Goal: Task Accomplishment & Management: Complete application form

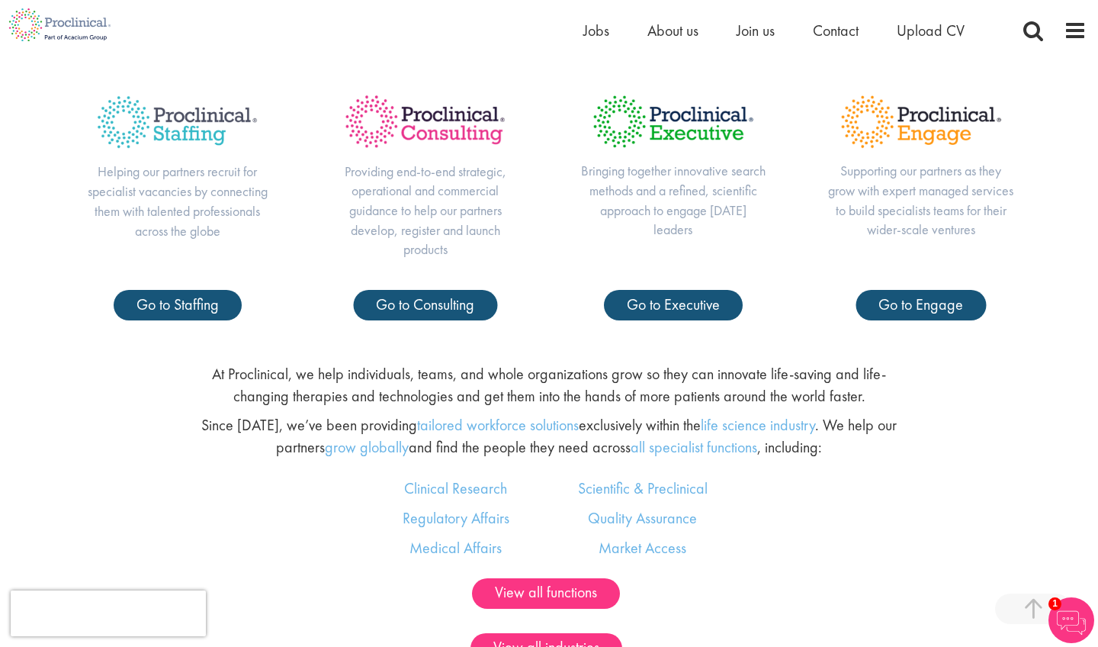
scroll to position [721, 0]
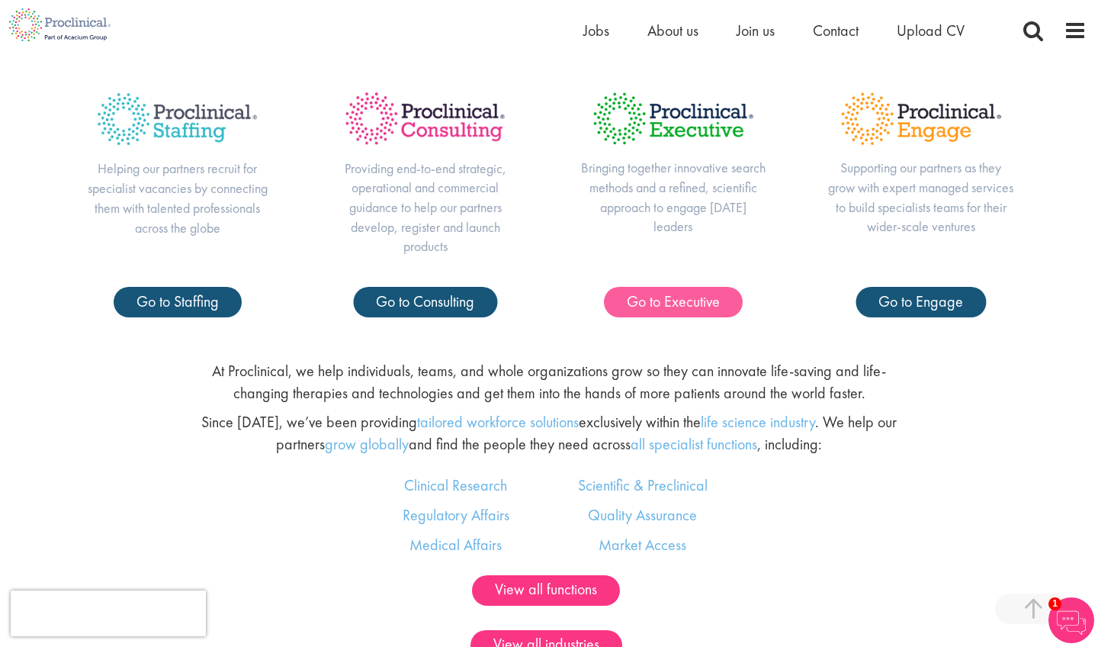
click at [699, 302] on span "Go to Executive" at bounding box center [673, 301] width 93 height 20
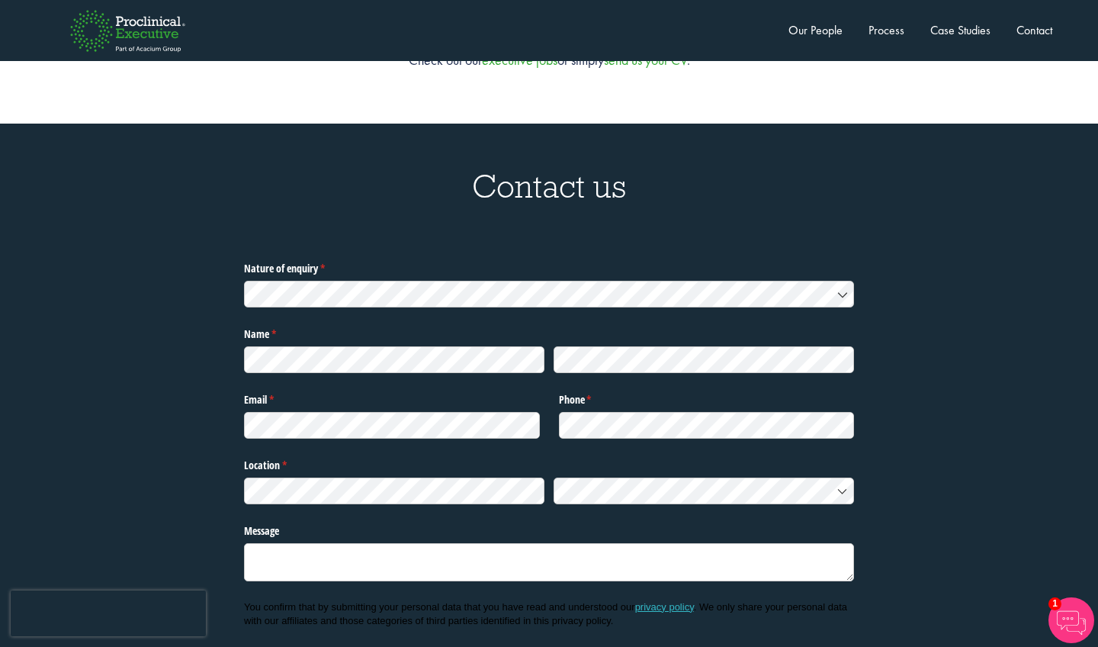
scroll to position [4729, 0]
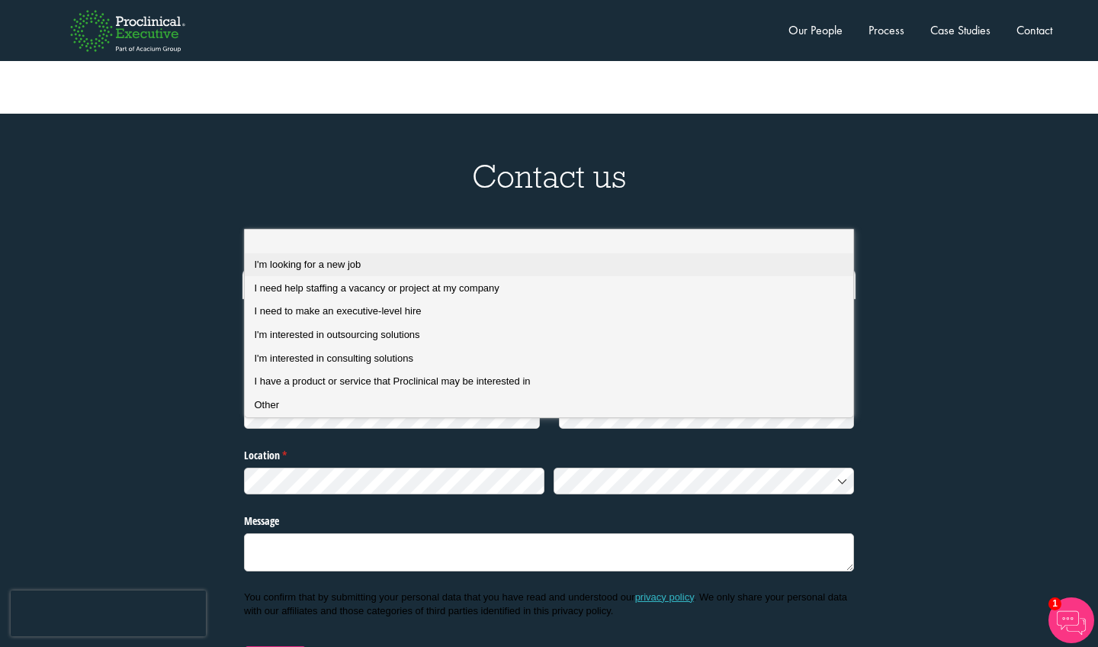
click at [338, 265] on span "I'm looking for a new job" at bounding box center [308, 264] width 107 height 11
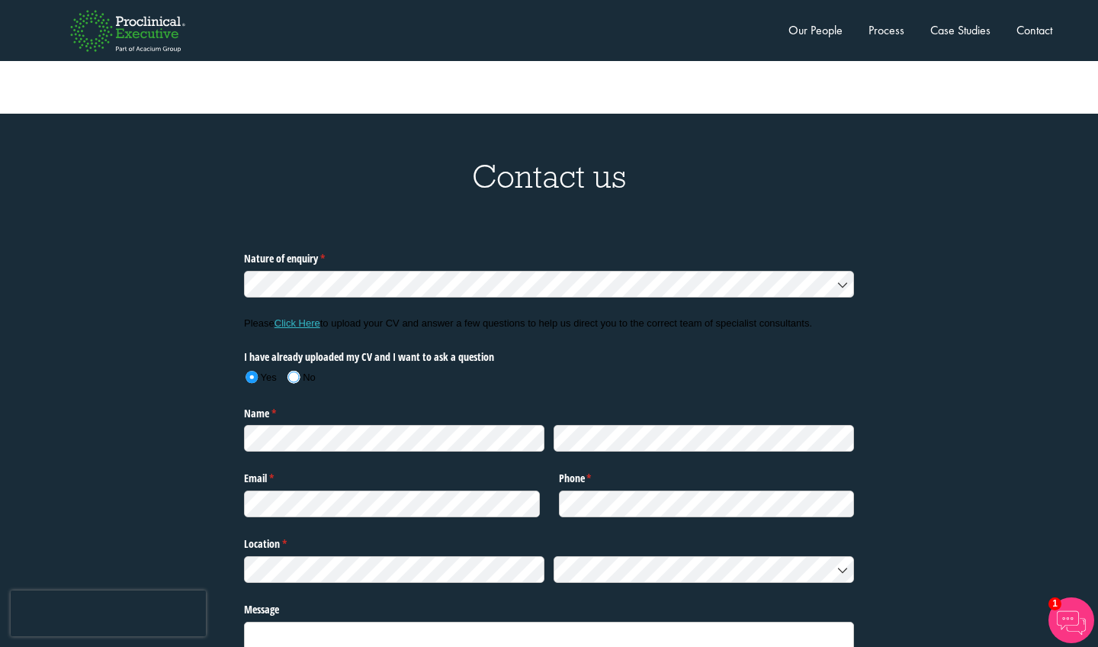
click at [295, 371] on span at bounding box center [293, 376] width 11 height 11
click at [294, 317] on link "Click Here" at bounding box center [298, 322] width 46 height 11
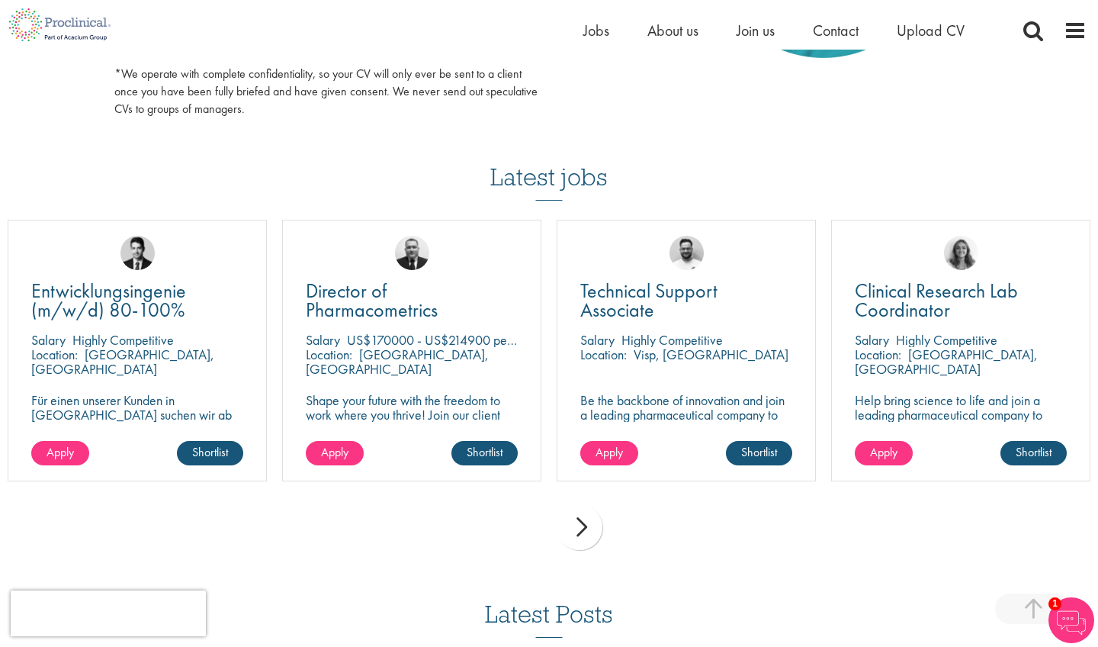
scroll to position [943, 0]
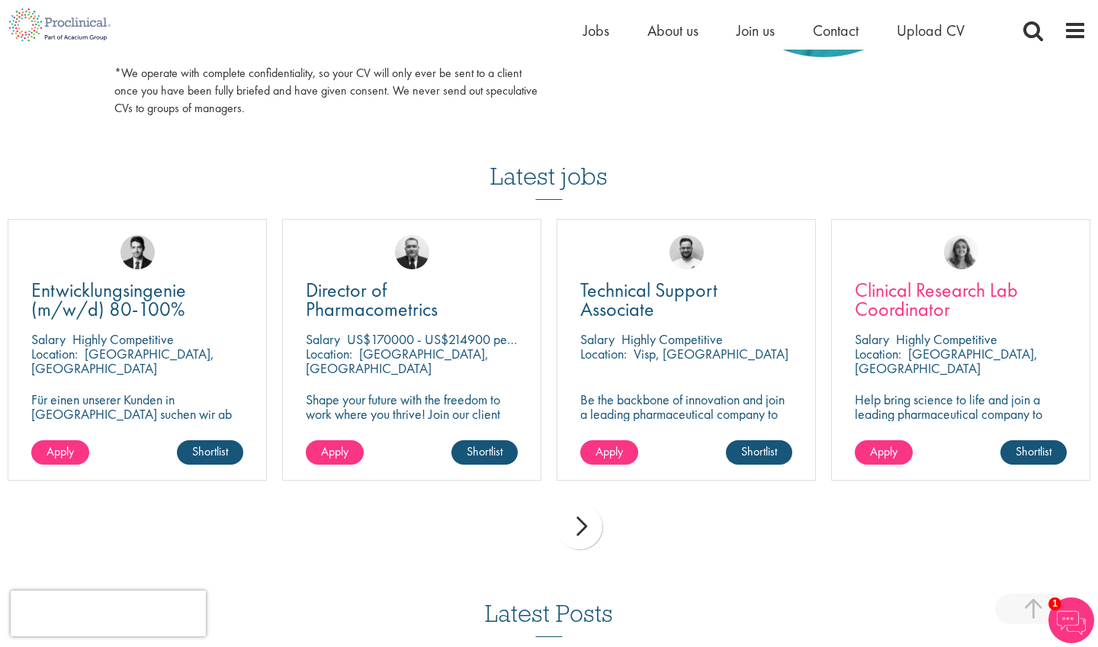
click at [906, 304] on span "Clinical Research Lab Coordinator" at bounding box center [936, 299] width 163 height 45
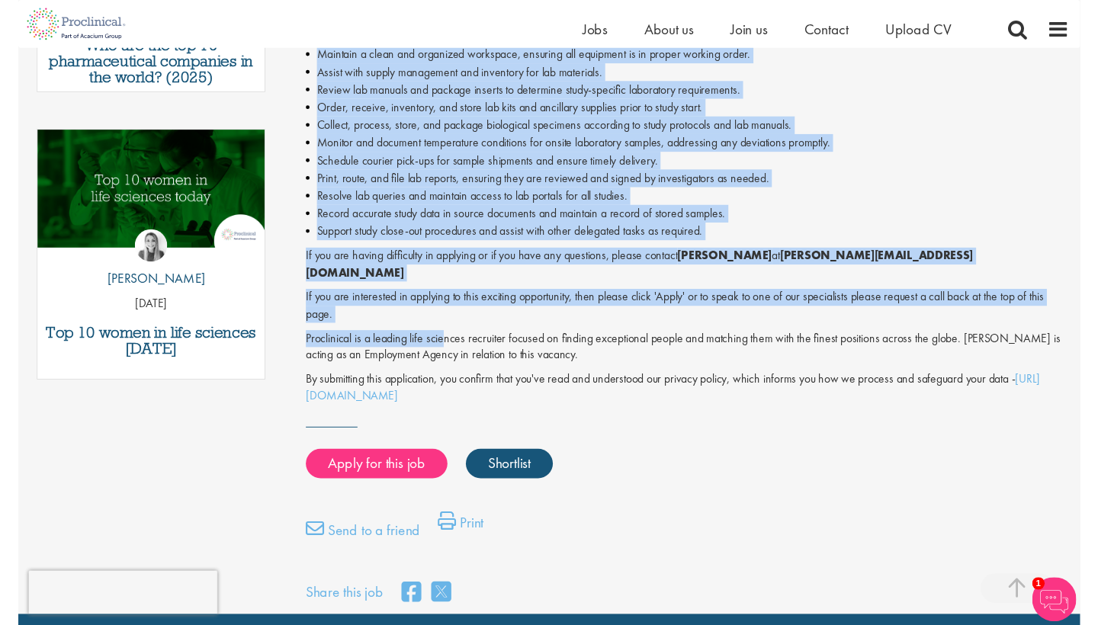
scroll to position [719, 0]
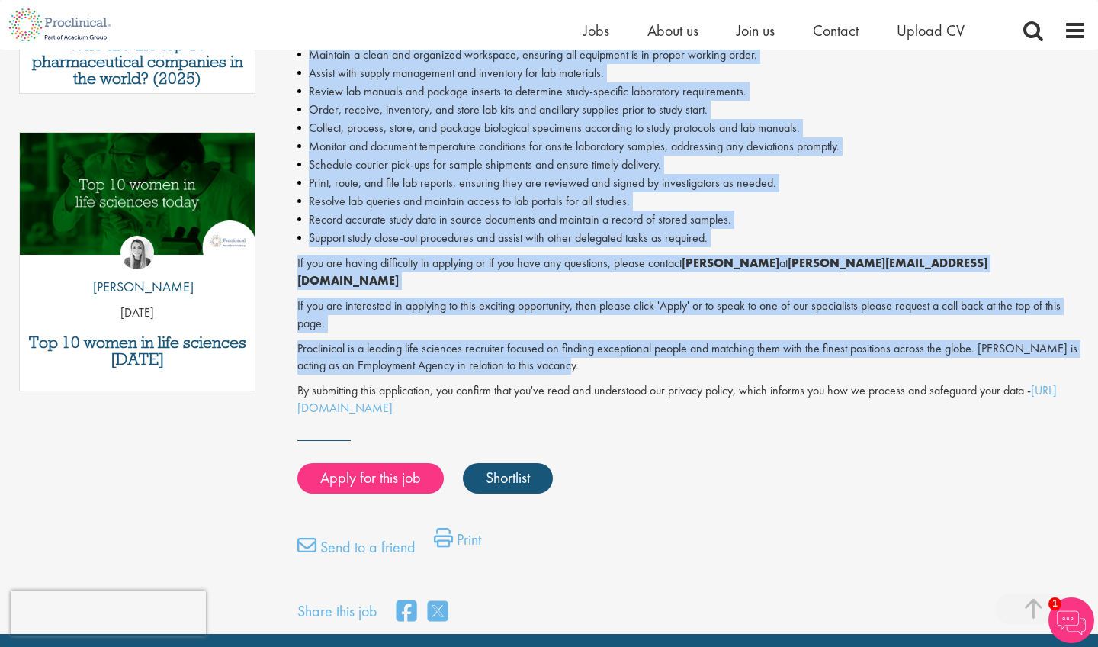
drag, startPoint x: 300, startPoint y: 117, endPoint x: 766, endPoint y: 341, distance: 517.7
click at [766, 341] on div "Clinical Research Lab Coordinator - Contract - Austin, TX Proclinical is seekin…" at bounding box center [691, 71] width 789 height 692
copy div "Clinical Research Lab Coordinator - Contract - Austin, TX Proclinical is seekin…"
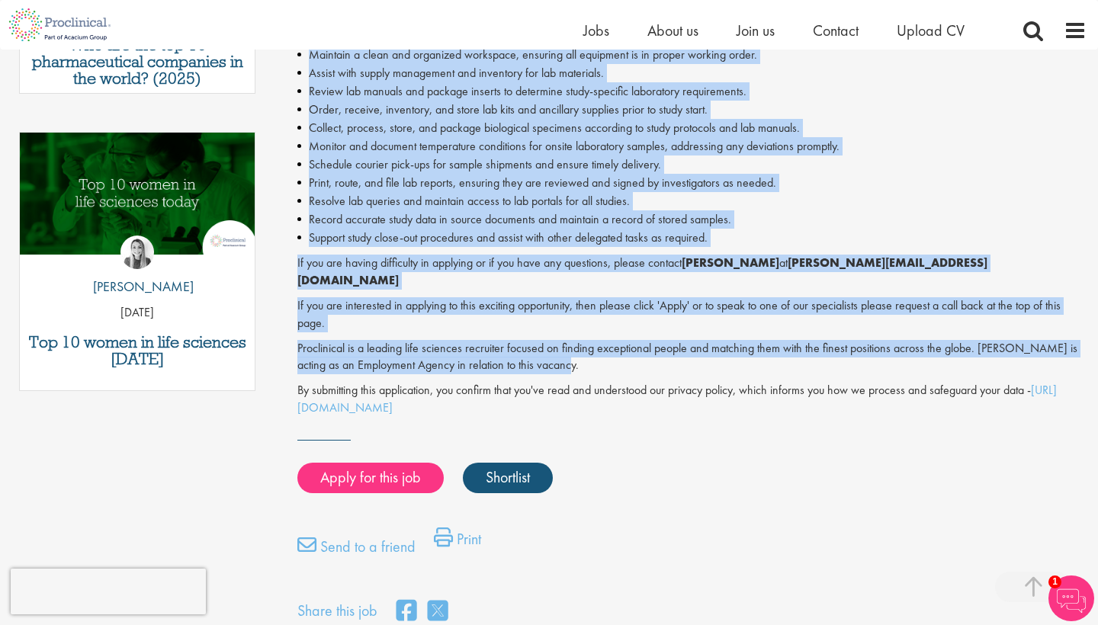
click at [721, 140] on li "Monitor and document temperature conditions for onsite laboratory samples, addr…" at bounding box center [691, 146] width 789 height 18
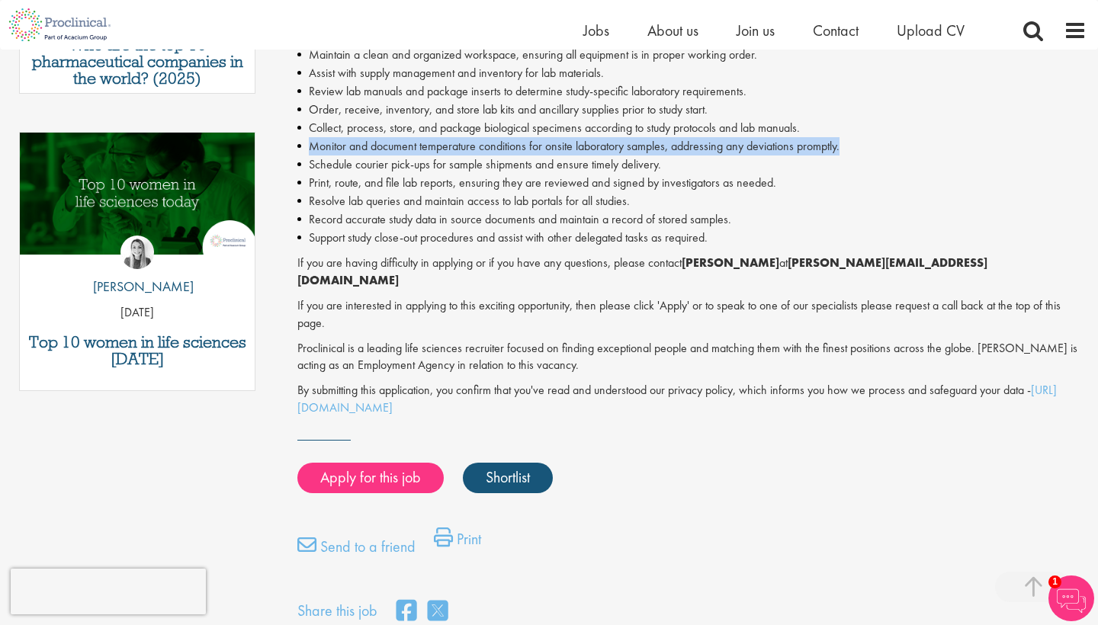
drag, startPoint x: 850, startPoint y: 140, endPoint x: 312, endPoint y: 142, distance: 538.4
click at [312, 142] on li "Monitor and document temperature conditions for onsite laboratory samples, addr…" at bounding box center [691, 146] width 789 height 18
copy li "Monitor and document temperature conditions for onsite laboratory samples, addr…"
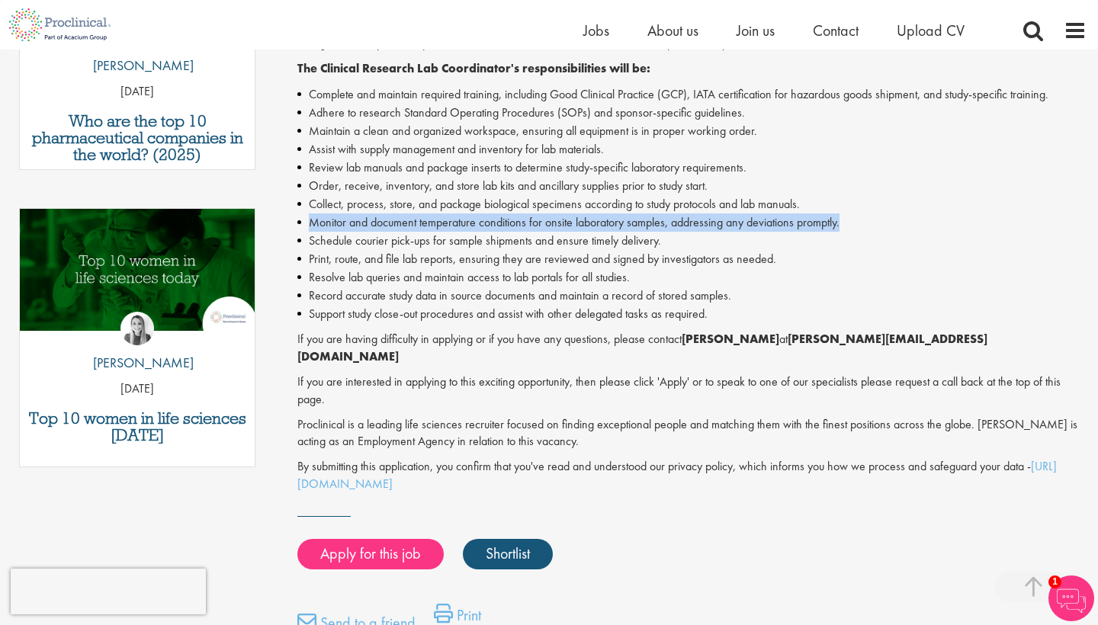
scroll to position [646, 0]
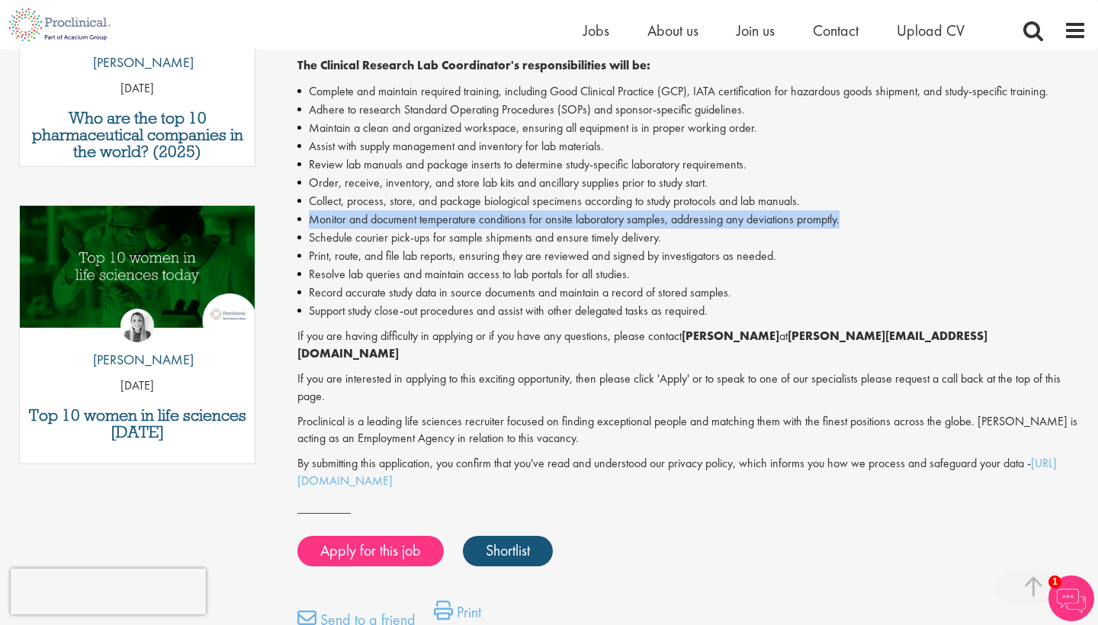
click at [493, 213] on li "Monitor and document temperature conditions for onsite laboratory samples, addr…" at bounding box center [691, 219] width 789 height 18
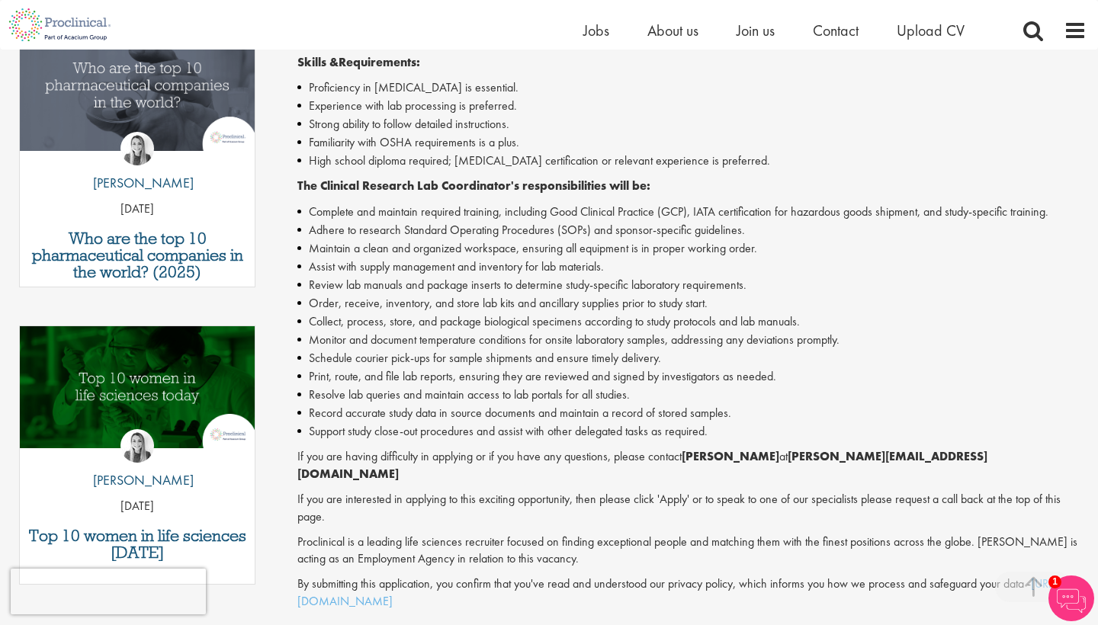
scroll to position [525, 0]
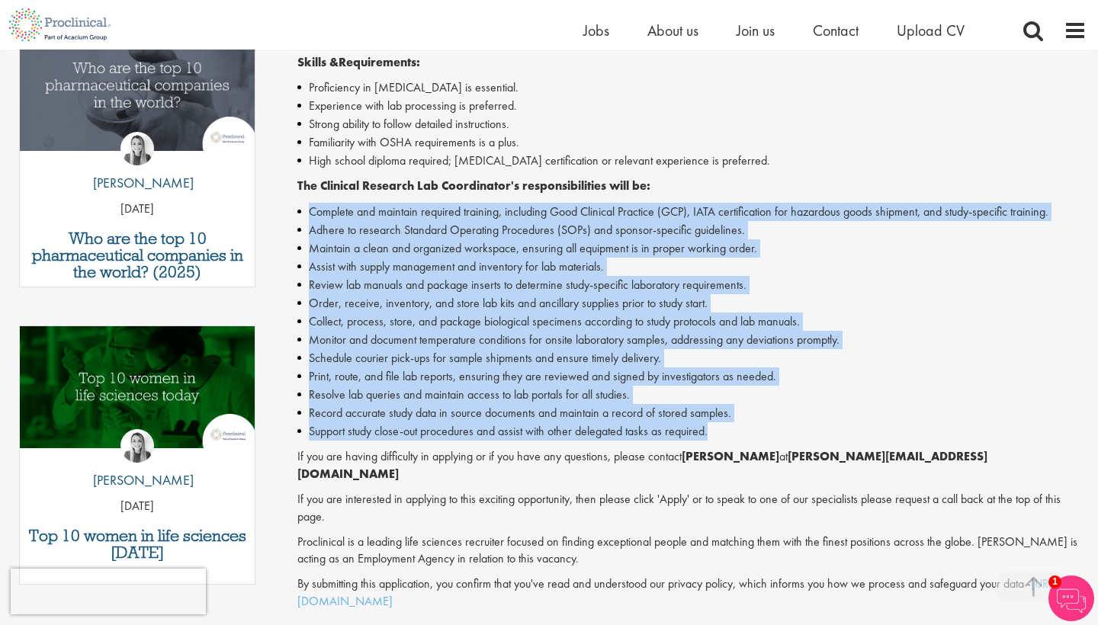
drag, startPoint x: 310, startPoint y: 202, endPoint x: 792, endPoint y: 419, distance: 528.4
copy ul "Complete and maintain required training, including Good Clinical Practice (GCP)…"
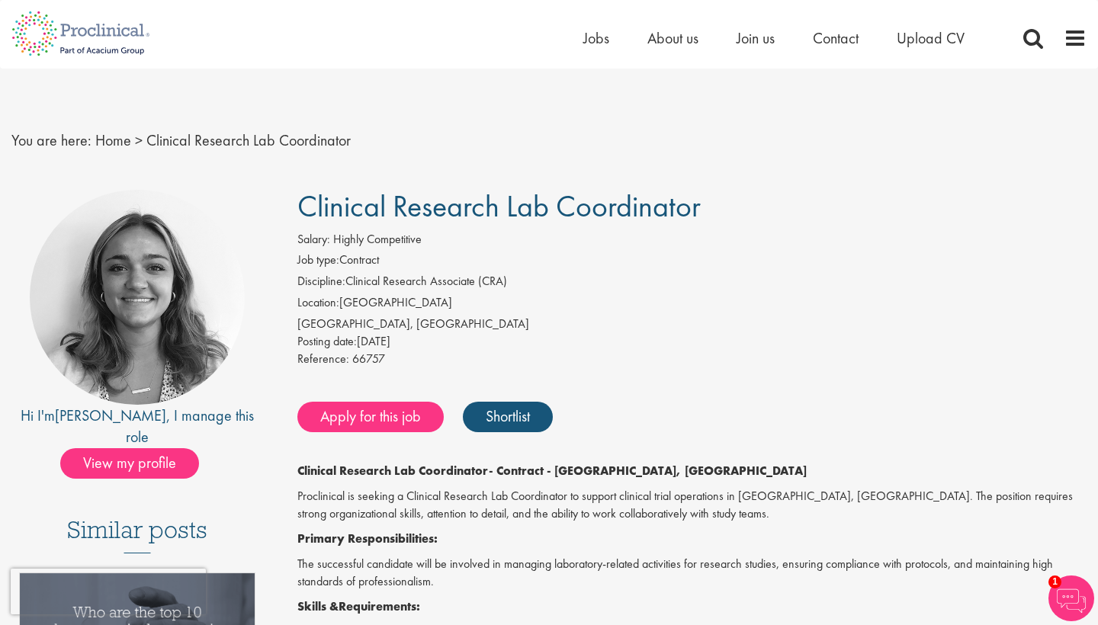
scroll to position [0, 0]
drag, startPoint x: 705, startPoint y: 208, endPoint x: 294, endPoint y: 205, distance: 411.0
copy span "Clinical Research Lab Coordinator"
click at [393, 411] on link "Apply for this job" at bounding box center [370, 417] width 146 height 31
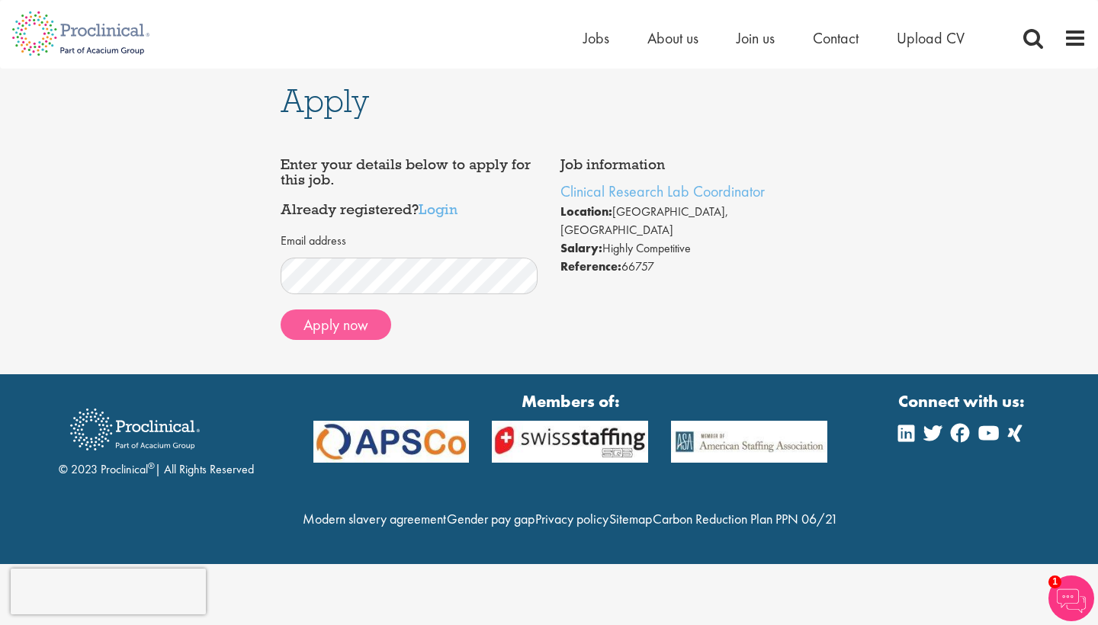
click at [321, 329] on button "Apply now" at bounding box center [336, 325] width 111 height 31
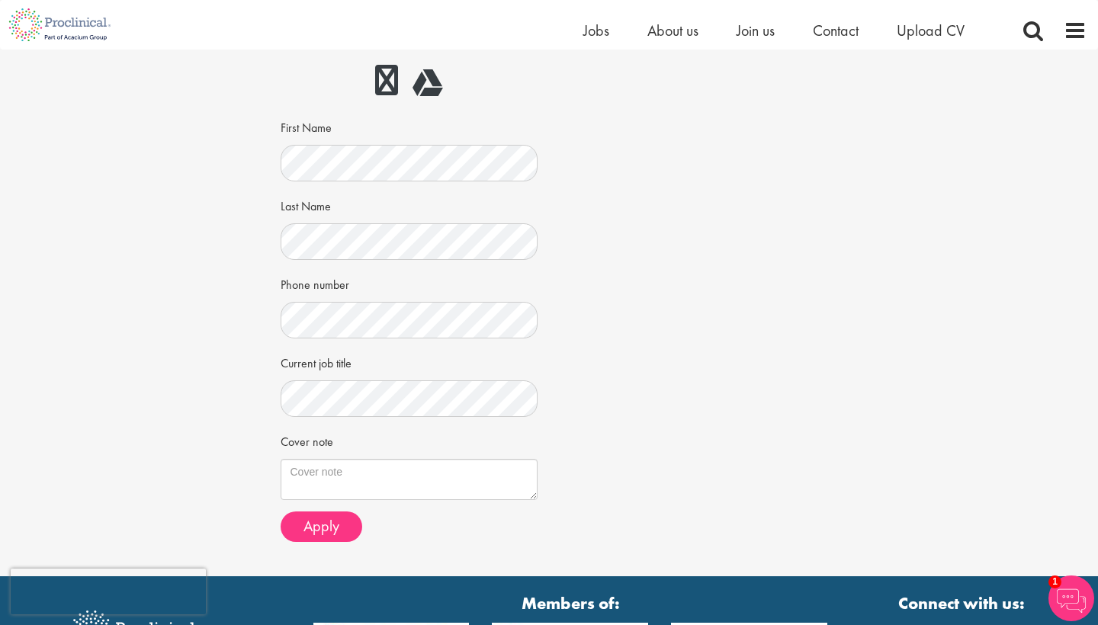
scroll to position [207, 0]
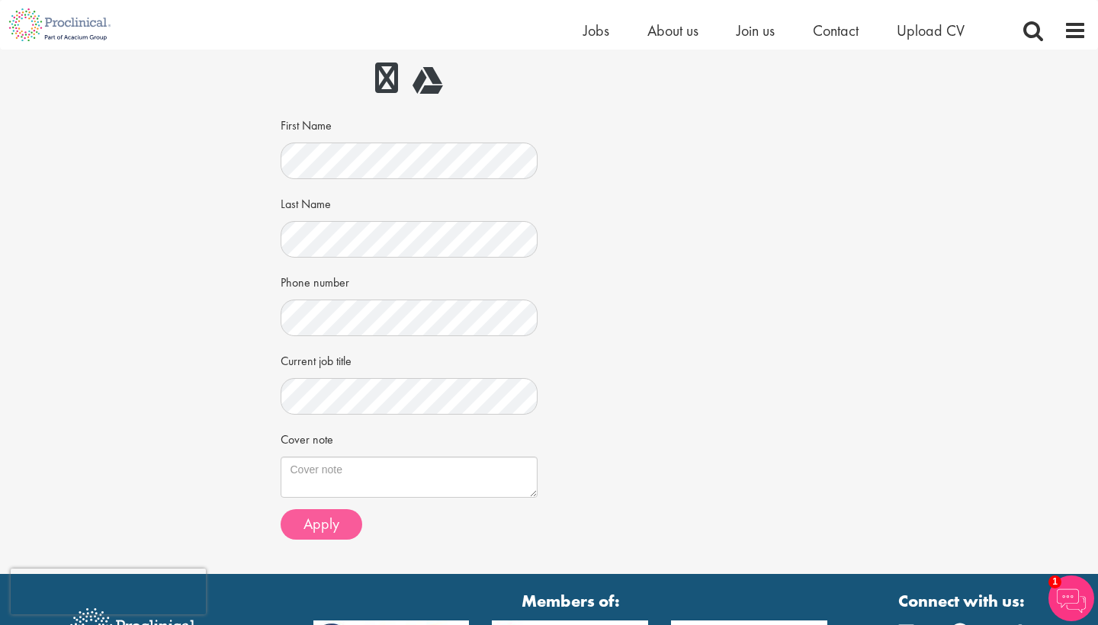
click at [320, 529] on button "Apply" at bounding box center [322, 524] width 82 height 31
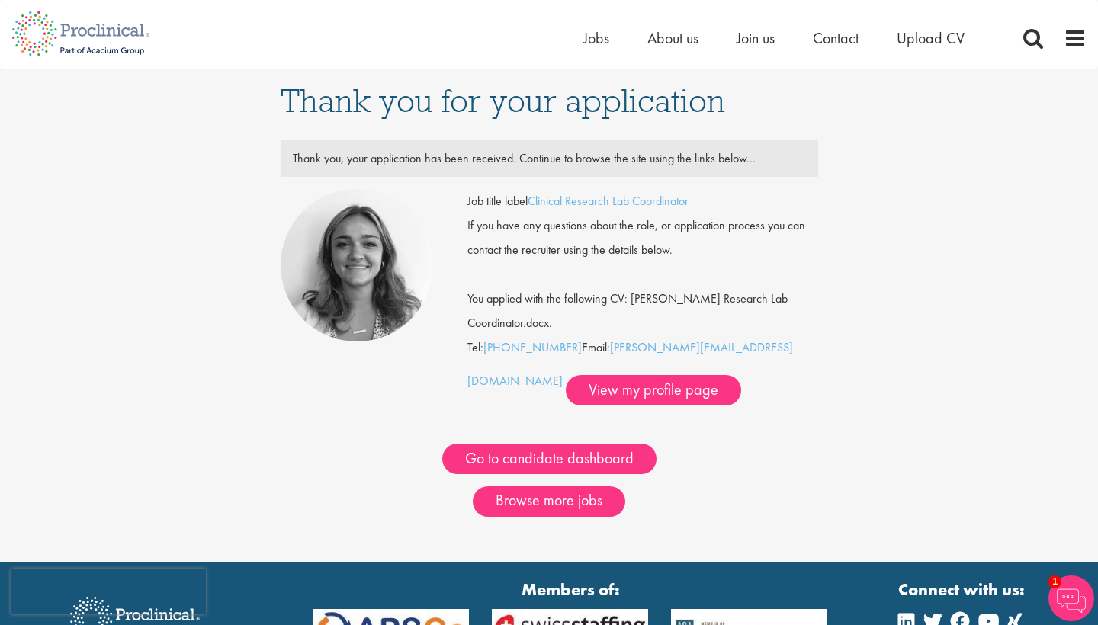
click at [99, 45] on img at bounding box center [81, 33] width 162 height 67
drag, startPoint x: 745, startPoint y: 347, endPoint x: 618, endPoint y: 348, distance: 127.4
click at [618, 348] on div "Job title label Clinical Research Lab Coordinator If you have any questions abo…" at bounding box center [642, 297] width 351 height 217
copy div "[PERSON_NAME][EMAIL_ADDRESS][DOMAIN_NAME]"
click at [89, 23] on img at bounding box center [81, 33] width 162 height 67
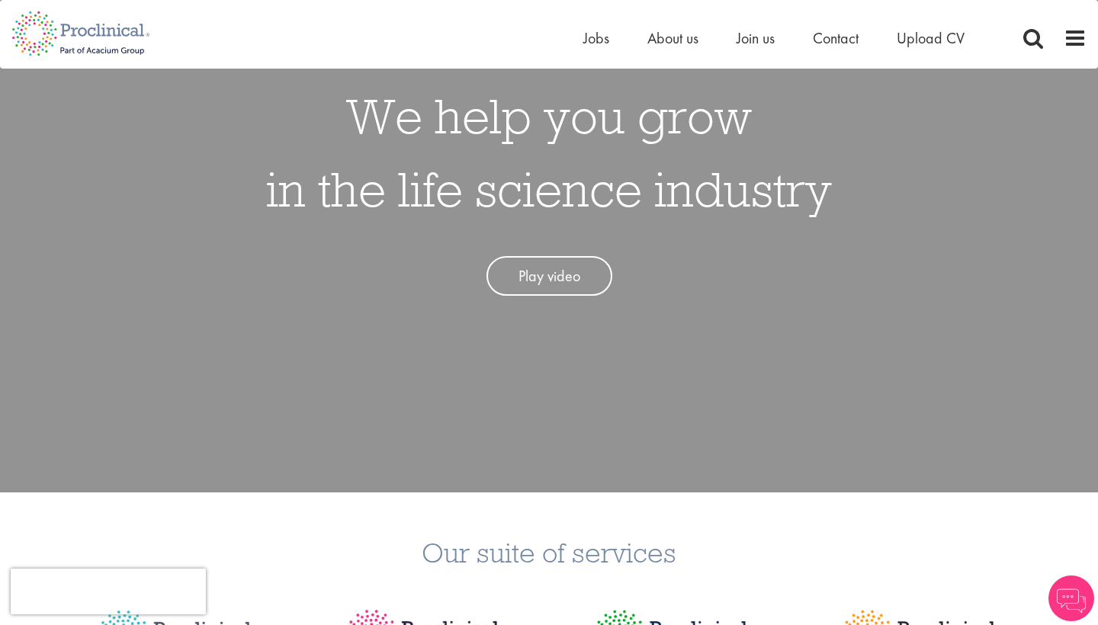
scroll to position [829, 0]
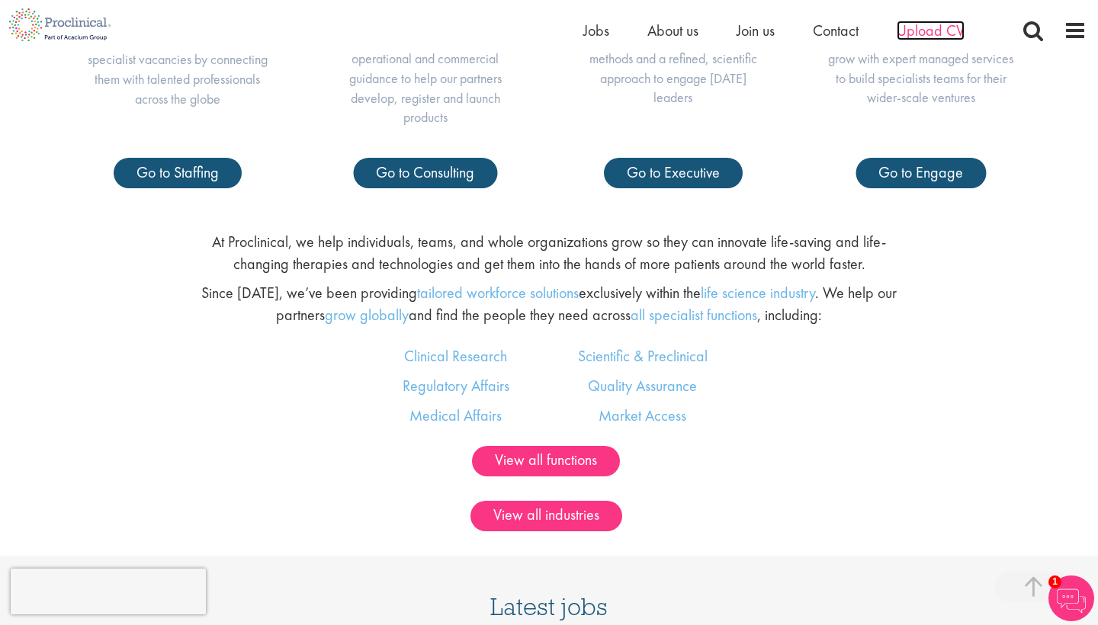
click at [946, 37] on span "Upload CV" at bounding box center [931, 31] width 68 height 20
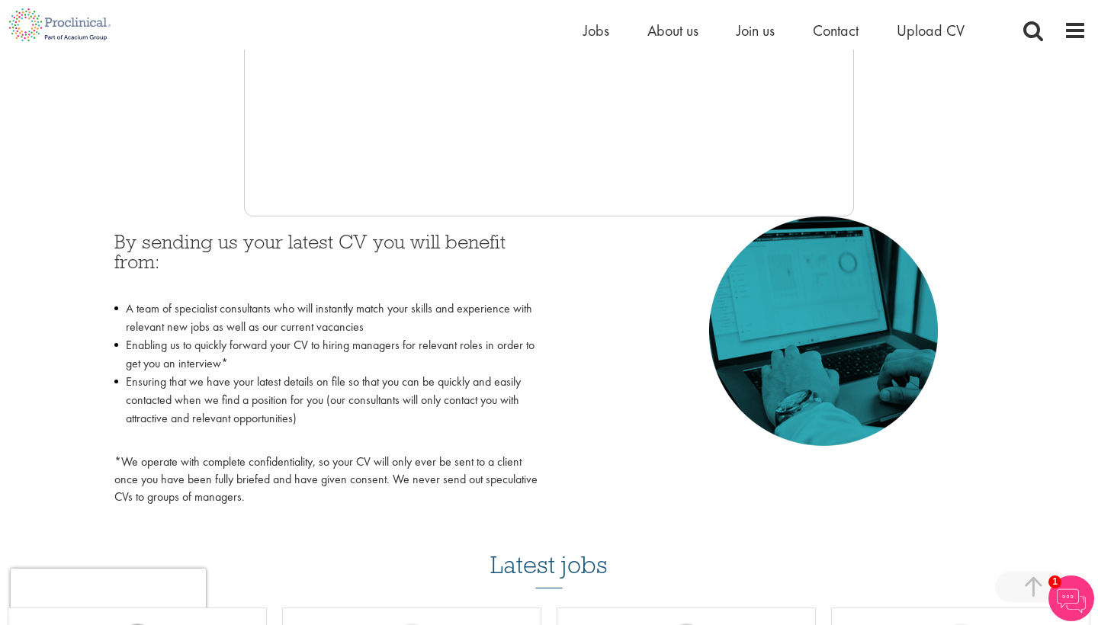
scroll to position [562, 0]
